Goal: Book appointment/travel/reservation

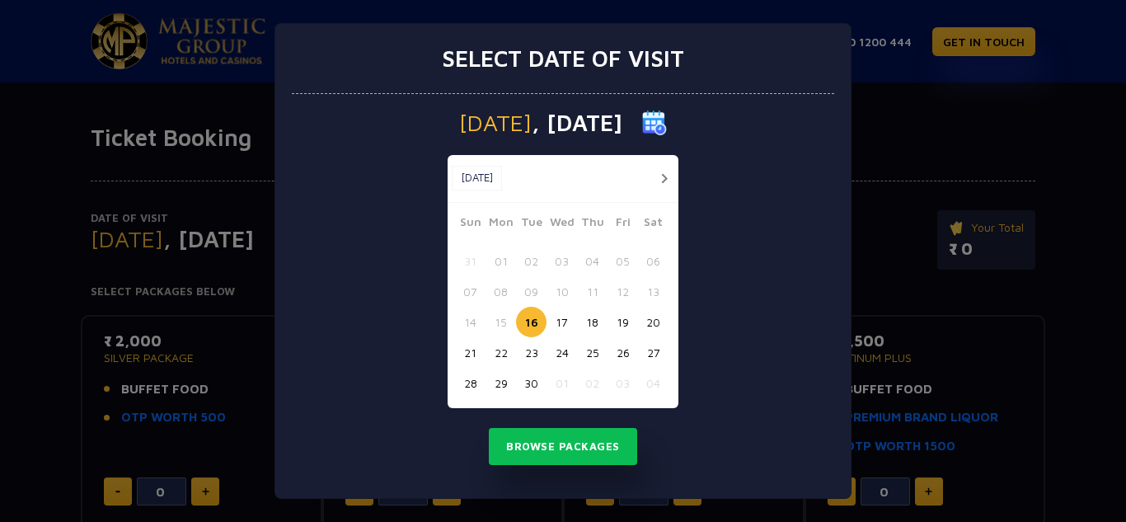
click at [661, 178] on button "button" at bounding box center [664, 178] width 21 height 21
click at [590, 354] on button "23" at bounding box center [592, 352] width 31 height 31
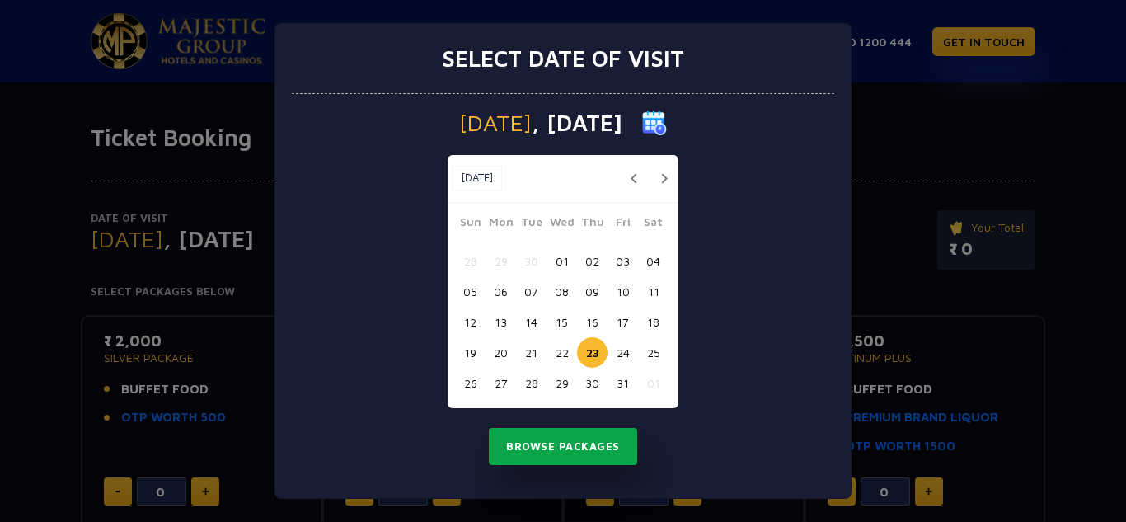
click at [559, 453] on button "Browse Packages" at bounding box center [563, 447] width 148 height 38
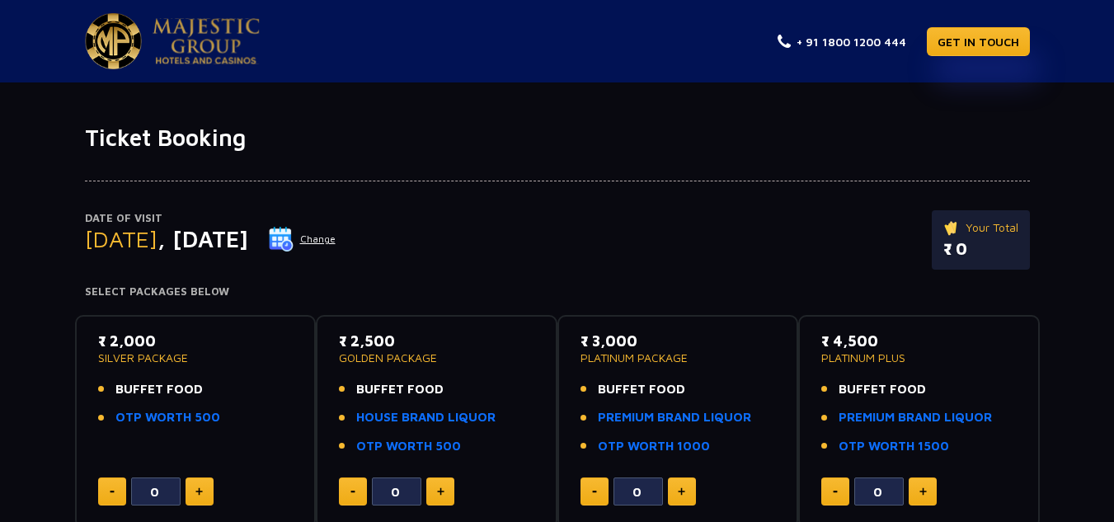
click at [204, 486] on button at bounding box center [199, 491] width 28 height 28
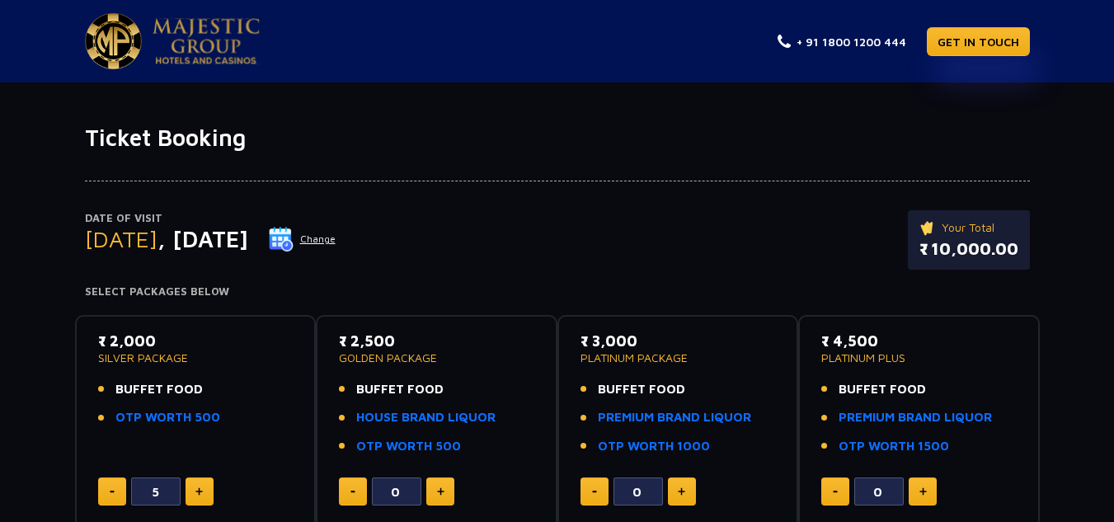
click at [204, 486] on button at bounding box center [199, 491] width 28 height 28
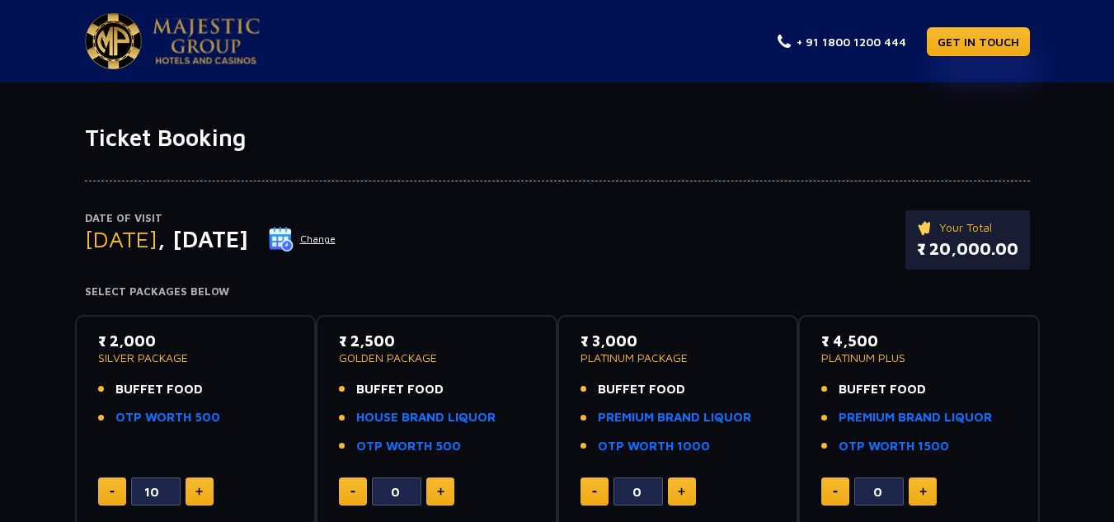
click at [204, 486] on button at bounding box center [199, 491] width 28 height 28
type input "13"
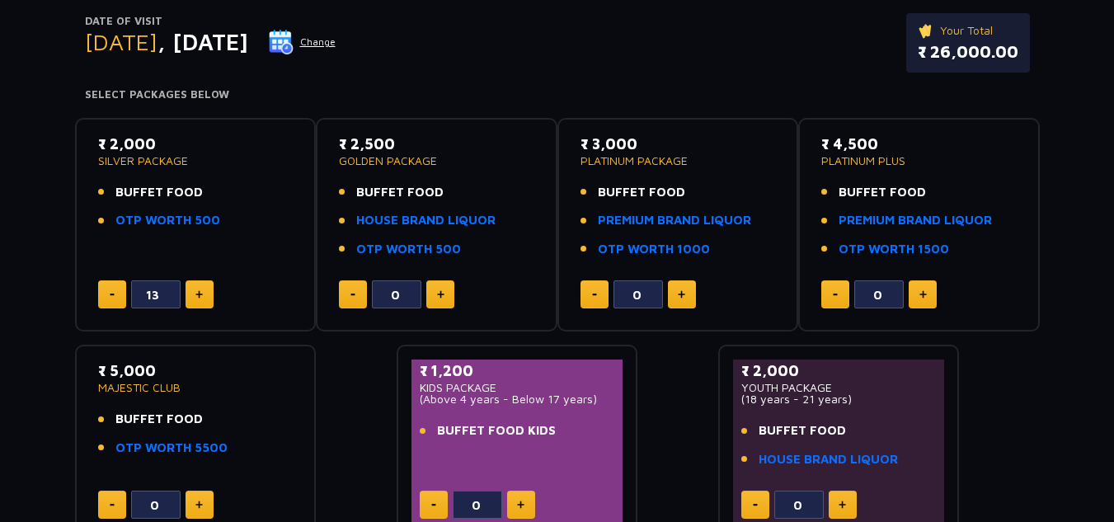
scroll to position [264, 0]
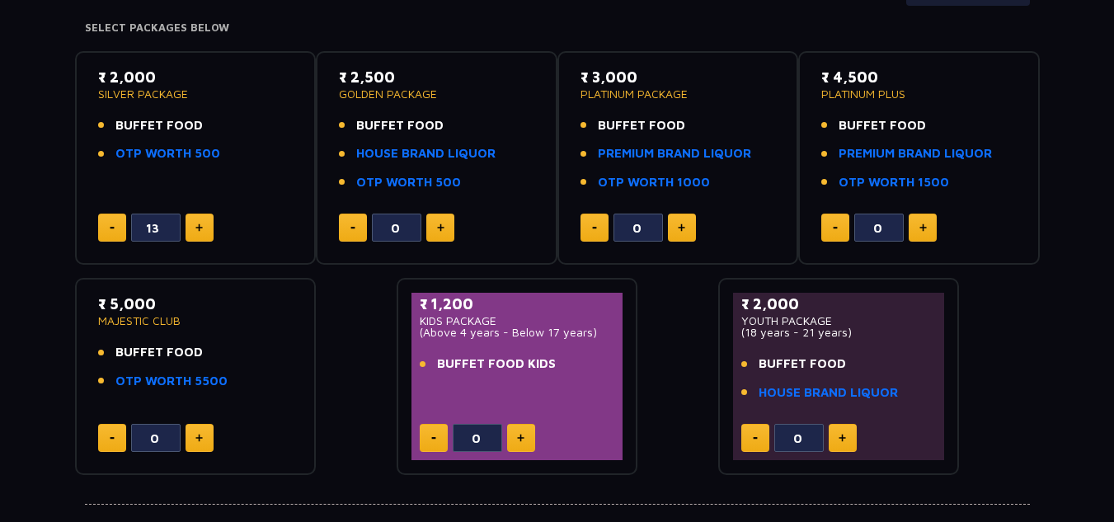
click at [524, 436] on button at bounding box center [521, 438] width 28 height 28
type input "4"
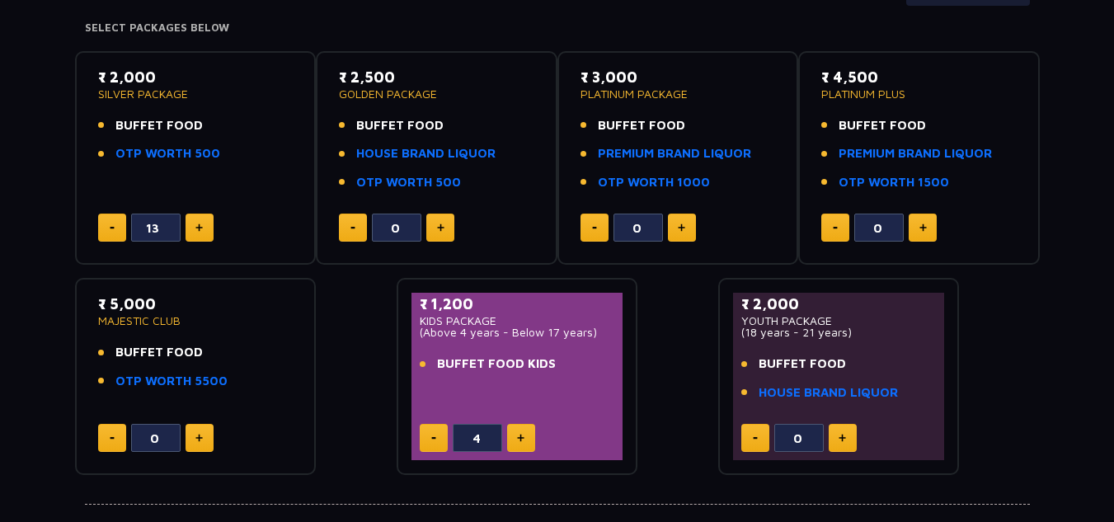
click at [116, 232] on button at bounding box center [112, 228] width 28 height 28
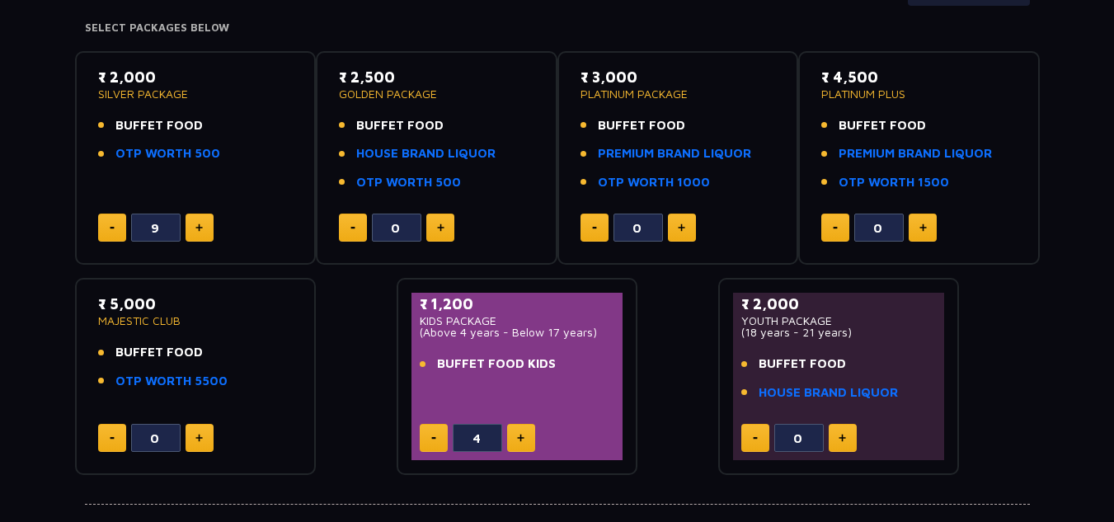
type input "8"
click at [423, 440] on button at bounding box center [434, 438] width 28 height 28
type input "3"
click at [202, 233] on button at bounding box center [199, 228] width 28 height 28
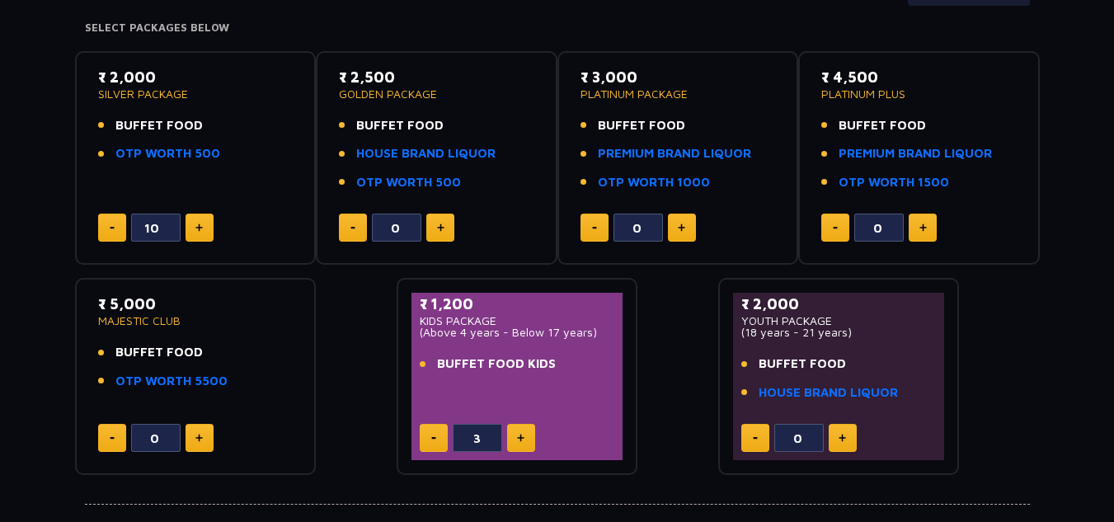
click at [202, 233] on button at bounding box center [199, 228] width 28 height 28
click at [106, 236] on button at bounding box center [112, 228] width 28 height 28
type input "10"
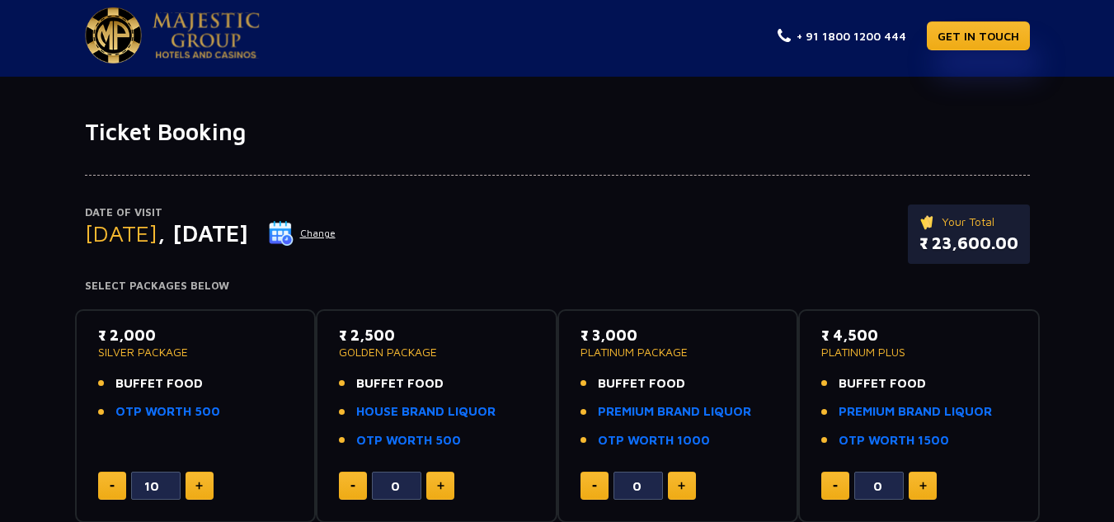
scroll to position [0, 0]
